Goal: Check status

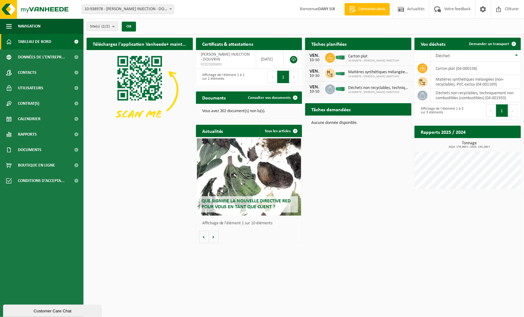
click at [444, 133] on h2 "Rapports 2025 / 2024" at bounding box center [442, 132] width 57 height 12
click at [465, 146] on span "2024: 179,960 t - 2025: 133,290 t" at bounding box center [468, 147] width 103 height 3
click at [35, 39] on span "Tableau de bord" at bounding box center [34, 41] width 33 height 15
click at [76, 40] on span at bounding box center [77, 41] width 14 height 15
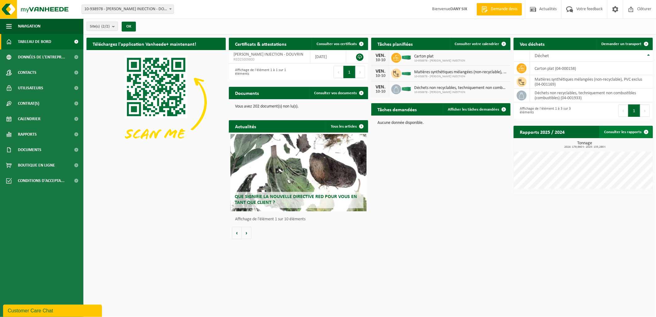
click at [523, 132] on link "Consulter les rapports" at bounding box center [625, 132] width 53 height 12
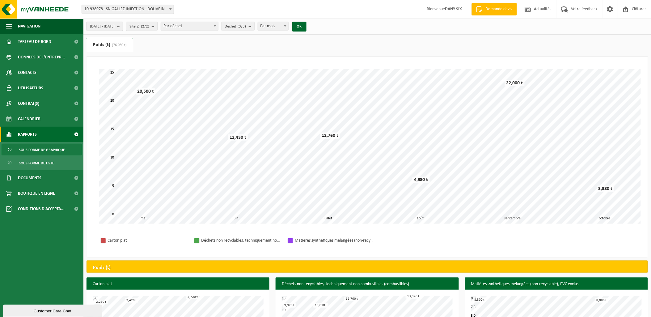
click at [123, 26] on b "submit" at bounding box center [120, 26] width 6 height 9
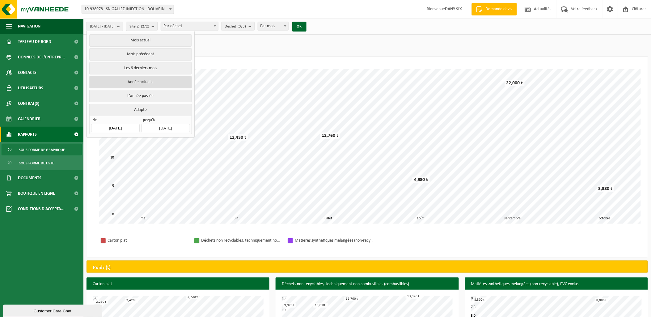
click at [138, 81] on button "Année actuelle" at bounding box center [140, 82] width 102 height 12
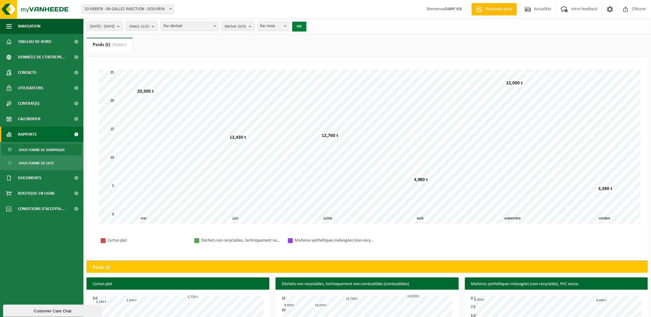
click at [306, 25] on button "OK" at bounding box center [299, 27] width 14 height 10
